Goal: Find specific page/section: Find specific page/section

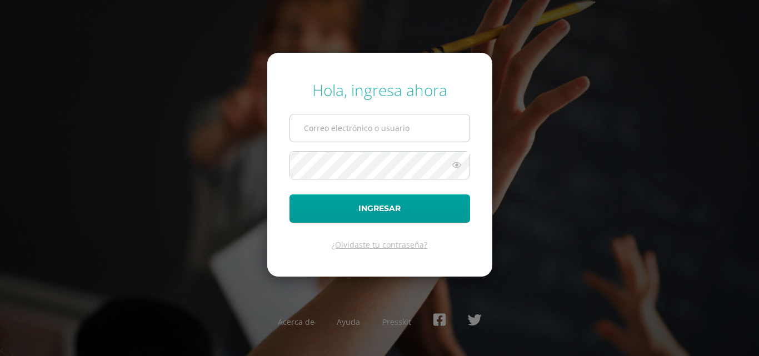
click at [372, 127] on input "text" at bounding box center [379, 127] width 179 height 27
type input "ismael_garcia@donbosco.edu.gt"
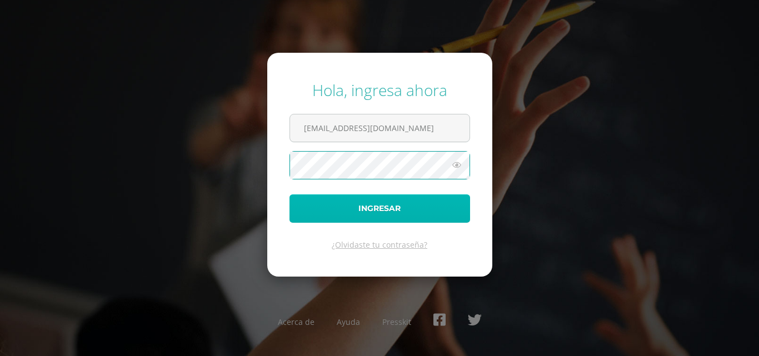
click at [341, 212] on button "Ingresar" at bounding box center [379, 208] width 181 height 28
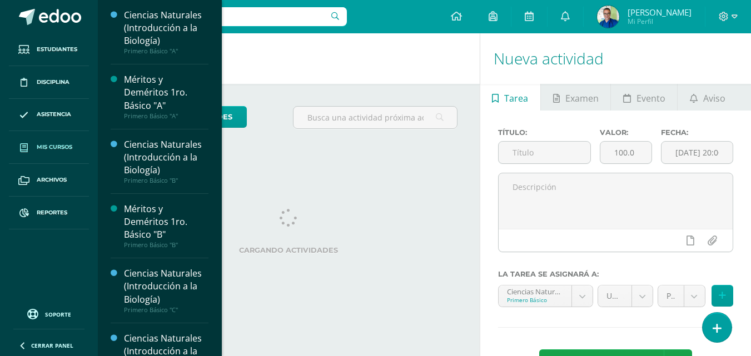
click at [51, 149] on span "Mis cursos" at bounding box center [55, 147] width 36 height 9
